Goal: Find specific page/section: Find specific page/section

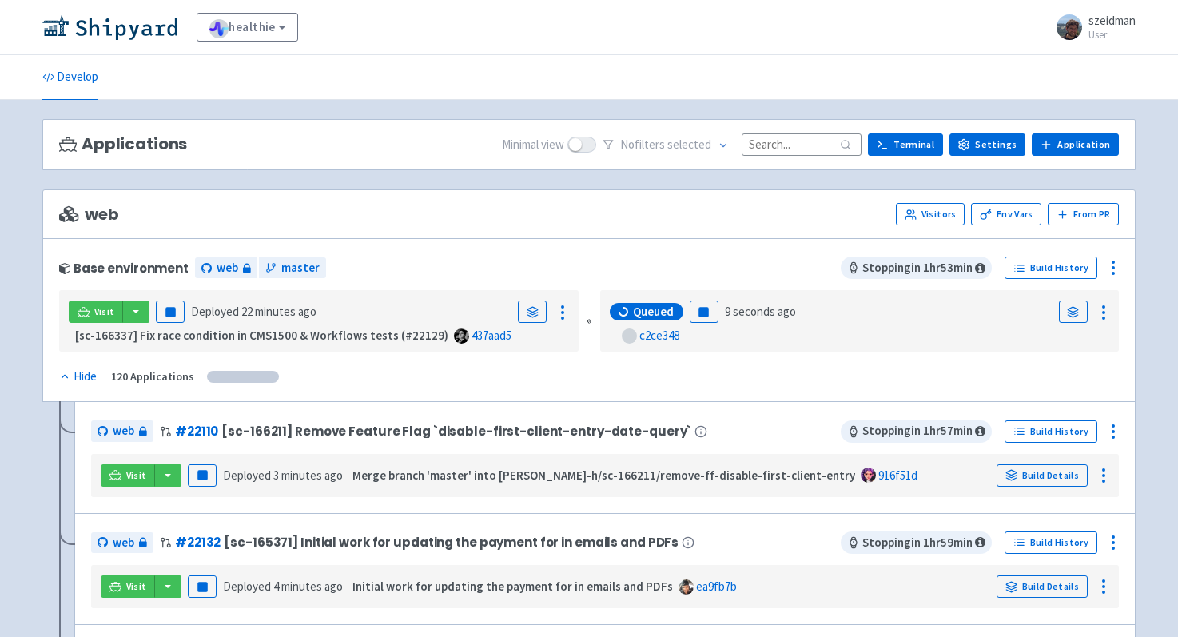
click at [813, 135] on input at bounding box center [801, 144] width 120 height 22
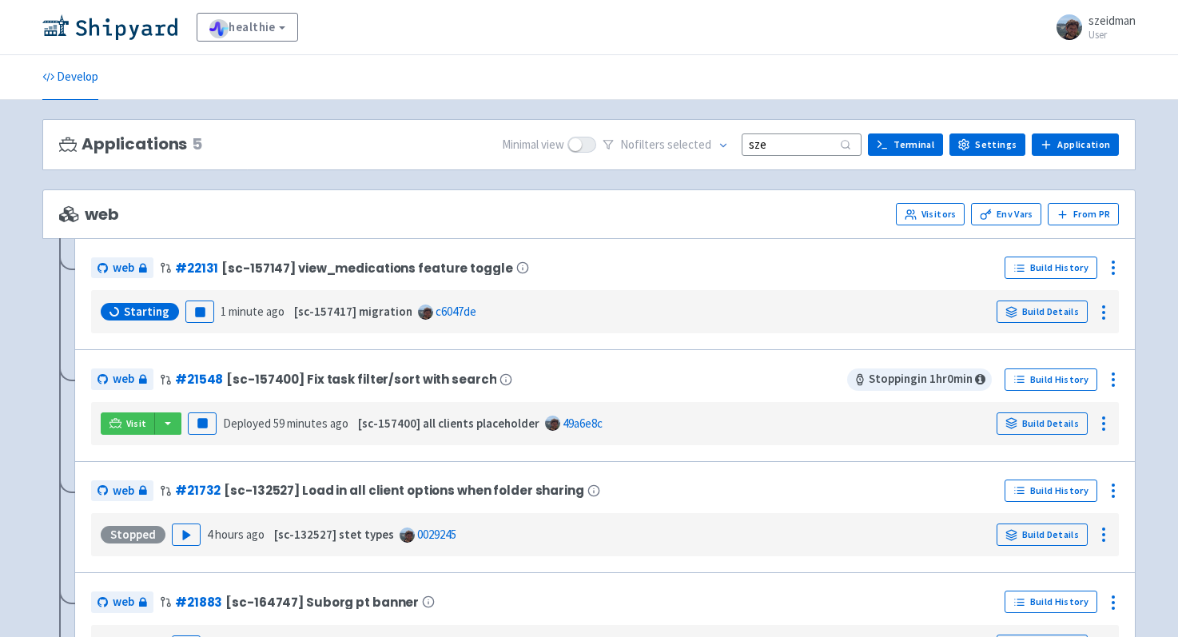
type input "sze"
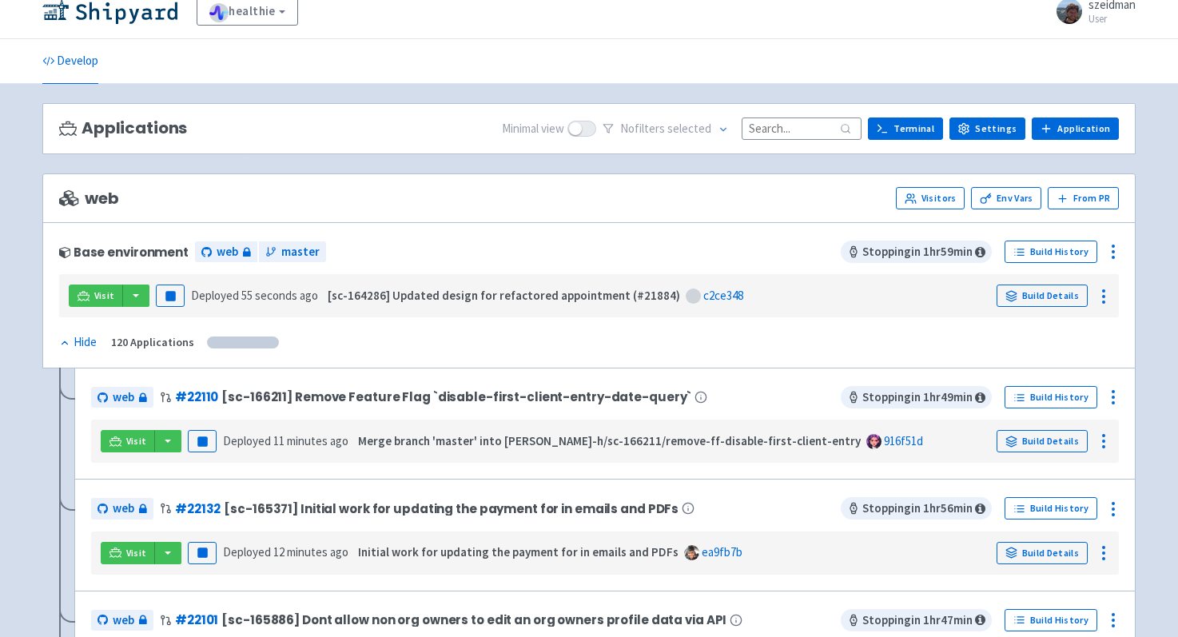
scroll to position [18, 0]
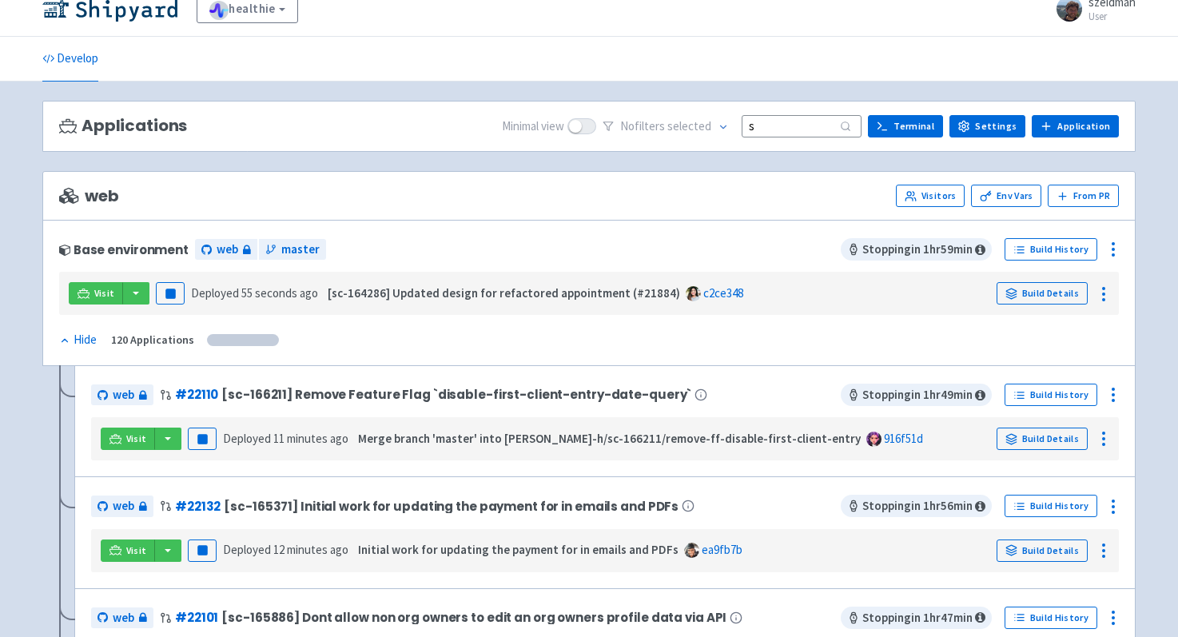
click at [814, 130] on input "s" at bounding box center [801, 126] width 120 height 22
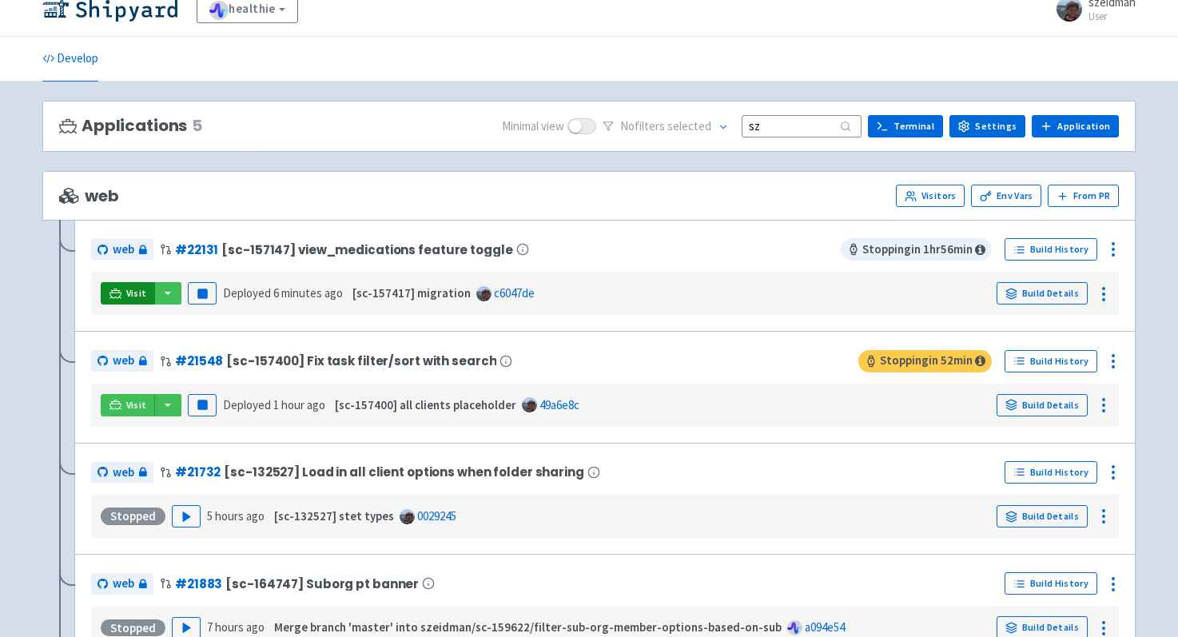
type input "sz"
click at [130, 285] on link "Visit" at bounding box center [128, 293] width 54 height 22
